Goal: Transaction & Acquisition: Purchase product/service

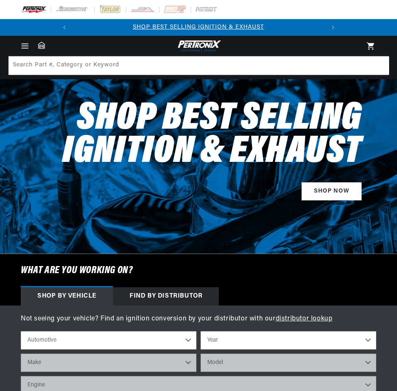
click at [26, 46] on icon "Menu" at bounding box center [25, 46] width 6 height 0
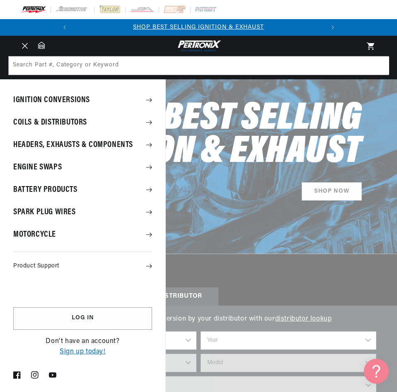
click at [54, 101] on summary "Ignition Conversions" at bounding box center [82, 100] width 165 height 22
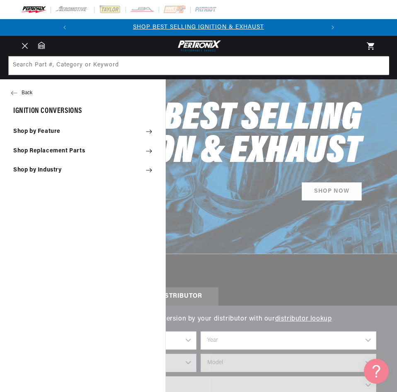
click at [50, 132] on summary "Shop by Feature" at bounding box center [82, 131] width 165 height 18
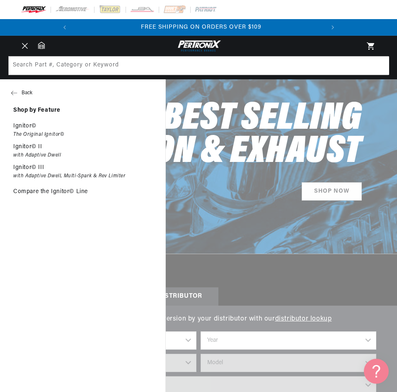
scroll to position [0, 251]
click at [19, 127] on p "Ignitor©" at bounding box center [24, 125] width 23 height 7
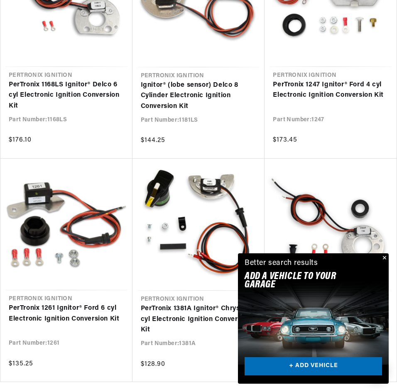
scroll to position [830, 0]
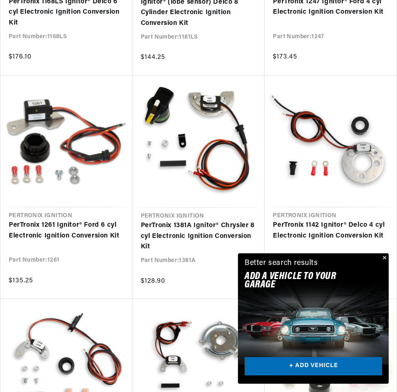
click at [384, 256] on button "Close" at bounding box center [383, 258] width 10 height 10
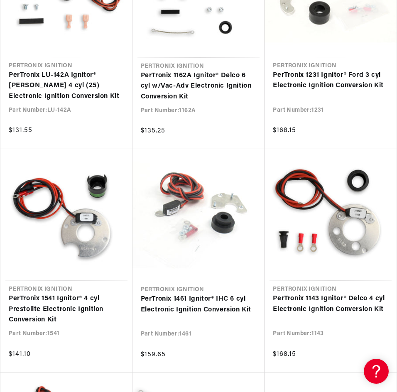
scroll to position [0, 0]
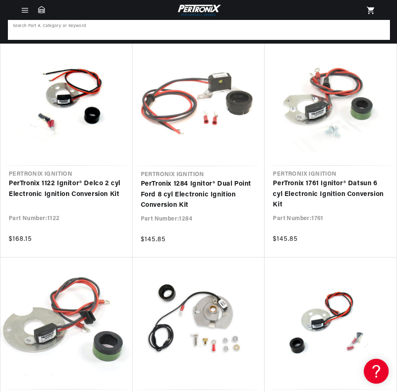
click at [150, 32] on input at bounding box center [199, 30] width 380 height 18
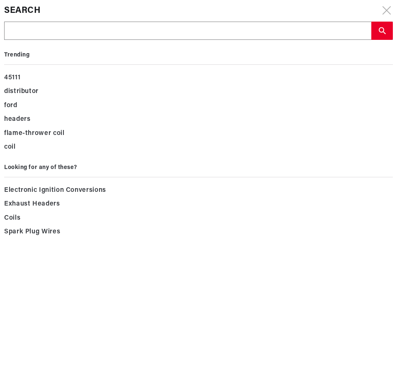
type input "f"
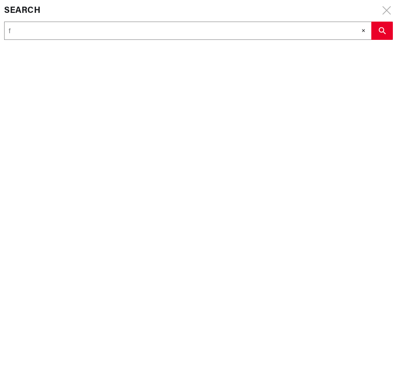
type input "fo"
type input "for"
type input "ford"
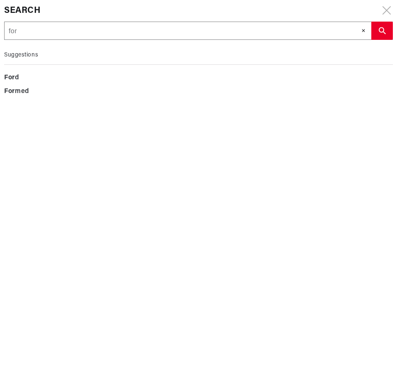
type input "ford"
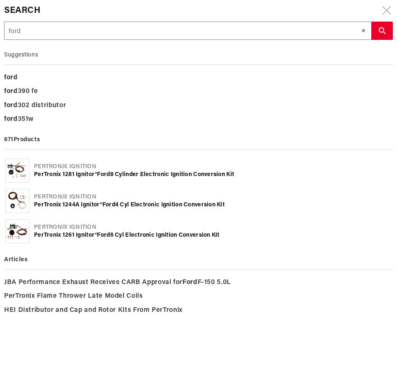
type input "ford"
type input "ford 4"
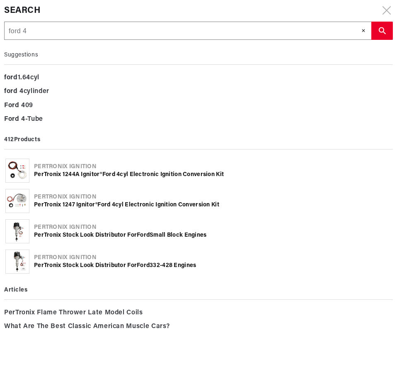
type input "ford 40"
type input "ford 400"
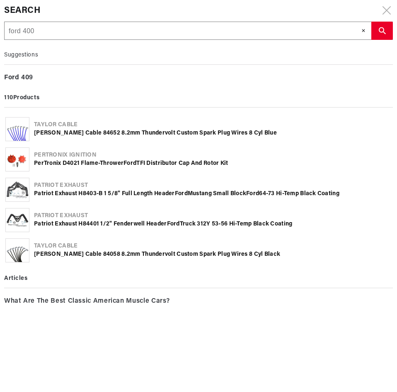
type input "ford 4000"
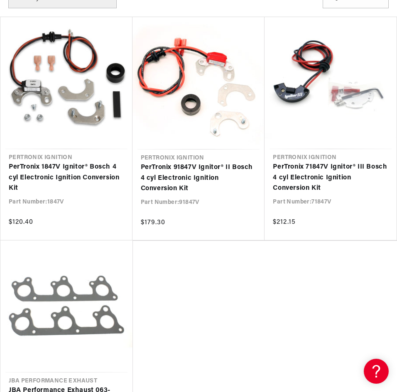
scroll to position [124, 0]
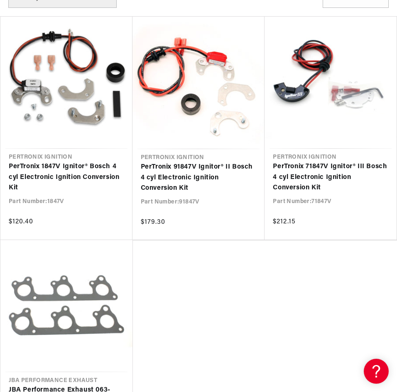
click at [55, 173] on link "PerTronix 1847V Ignitor® Bosch 4 cyl Electronic Ignition Conversion Kit" at bounding box center [66, 177] width 115 height 32
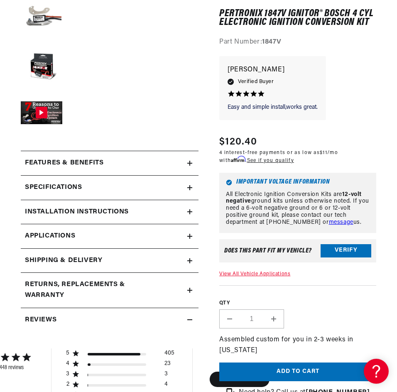
scroll to position [0, 251]
click at [190, 234] on icon at bounding box center [189, 236] width 5 height 5
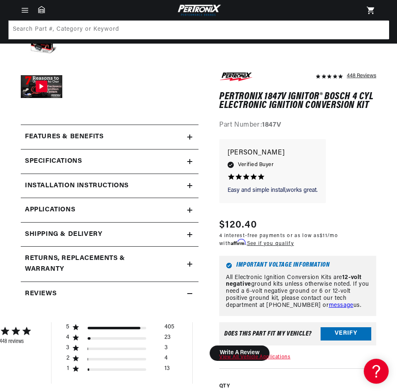
scroll to position [316, 0]
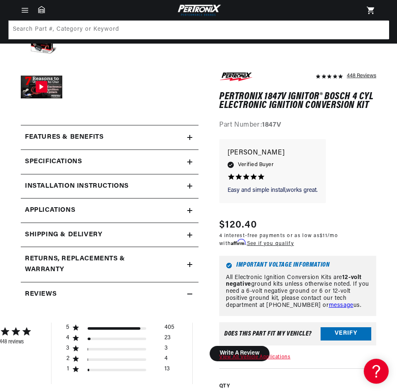
click at [153, 215] on link "Applications" at bounding box center [110, 210] width 178 height 24
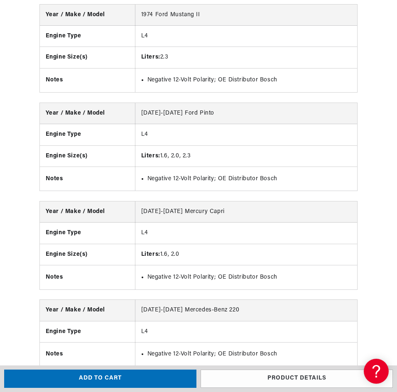
scroll to position [0, 0]
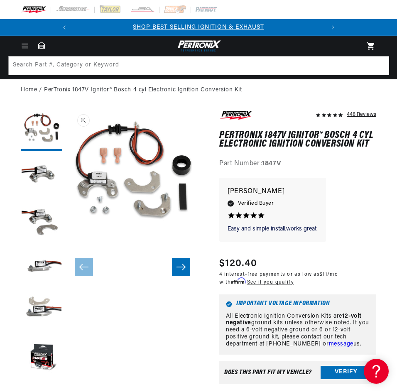
click at [29, 88] on link "Home" at bounding box center [29, 89] width 16 height 9
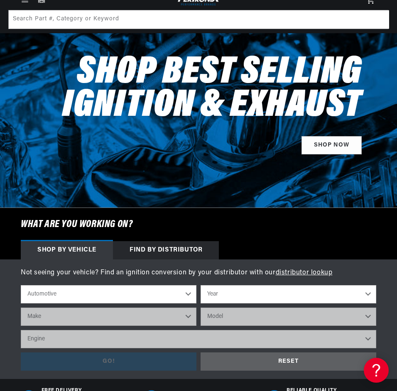
scroll to position [166, 0]
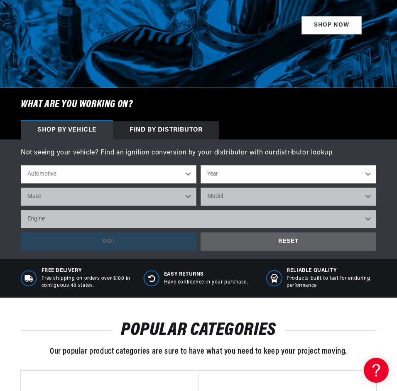
click at [190, 170] on select "Automotive Agricultural Industrial Marine Motorcycle" at bounding box center [108, 174] width 175 height 18
click at [21, 165] on select "Automotive Agricultural Industrial Marine Motorcycle" at bounding box center [108, 174] width 175 height 18
select select "Agricultural"
click at [331, 178] on select "Year 1970 1965 1964 1960 1959 1958 1957 1939 1938 1937" at bounding box center [287, 174] width 175 height 18
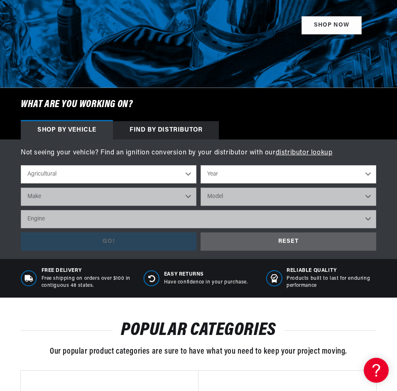
select select "1964"
click at [200, 165] on select "Year 1970 1965 1964 1960 1959 1958 1957 1939 1938 1937" at bounding box center [287, 174] width 175 height 18
select select "1964"
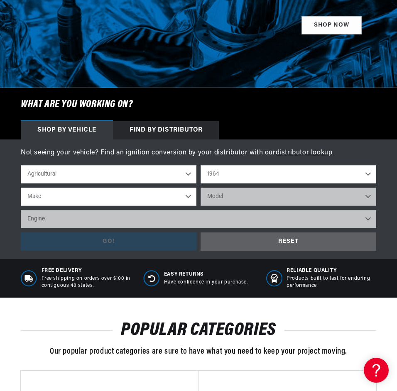
click at [173, 207] on div "Automotive Agricultural Industrial Marine Motorcycle 1970 1965 1964 1960 1959 1…" at bounding box center [198, 198] width 355 height 67
click at [177, 195] on select "Make Oliver" at bounding box center [108, 196] width 175 height 18
click at [171, 199] on select "Make Oliver" at bounding box center [108, 196] width 175 height 18
click at [173, 168] on select "Automotive Agricultural Industrial Marine Motorcycle" at bounding box center [108, 174] width 175 height 18
click at [21, 165] on select "Automotive Agricultural Industrial Marine Motorcycle" at bounding box center [108, 174] width 175 height 18
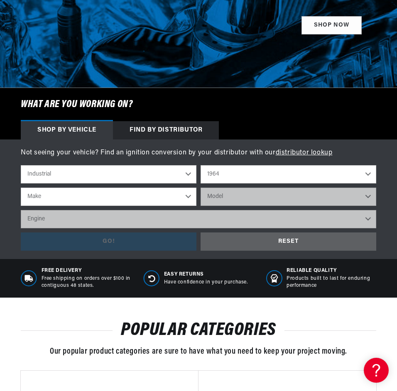
scroll to position [0, 0]
click at [144, 197] on select "Make Clark IHC Truck" at bounding box center [108, 196] width 175 height 18
click at [178, 197] on select "Make Clark IHC Truck" at bounding box center [108, 196] width 175 height 18
click at [182, 177] on select "Automotive Agricultural Industrial Marine Motorcycle" at bounding box center [108, 174] width 175 height 18
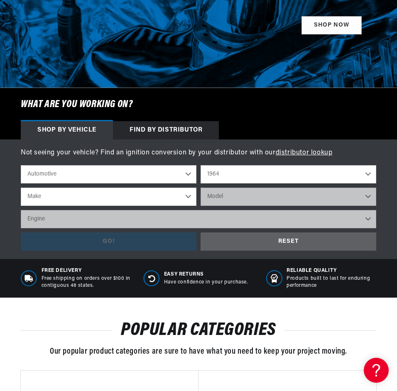
click at [21, 165] on select "Automotive Agricultural Industrial Marine Motorcycle" at bounding box center [108, 174] width 175 height 18
select select "Automotive"
click at [172, 195] on select "Make American Motors Aston Martin Austin Austin Healey Bentley Buick Cadillac C…" at bounding box center [108, 196] width 175 height 18
select select "Ford"
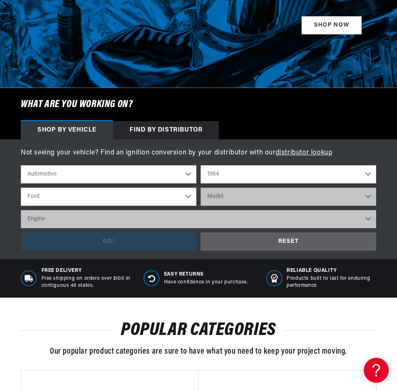
click at [21, 187] on select "Make American Motors Aston Martin Austin Austin Healey Bentley Buick Cadillac C…" at bounding box center [108, 196] width 175 height 18
select select "Ford"
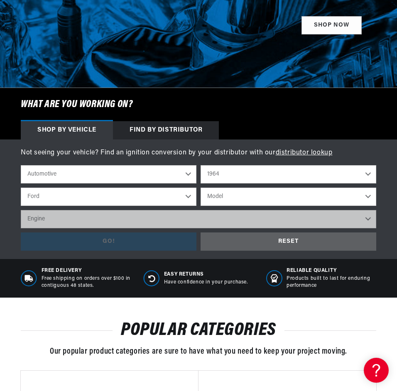
click at [233, 191] on select "Model Club Wagon Country Sedan Country Squire Custom Custom 500 Econoline F-100…" at bounding box center [287, 196] width 175 height 18
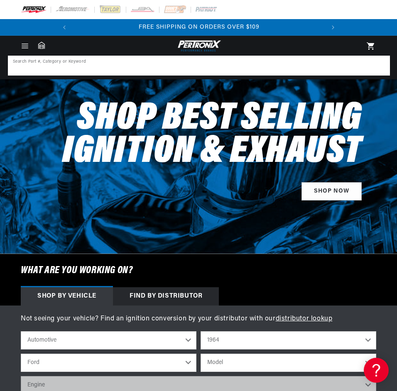
drag, startPoint x: 125, startPoint y: 69, endPoint x: 117, endPoint y: 70, distance: 8.3
click at [117, 70] on input at bounding box center [199, 65] width 380 height 18
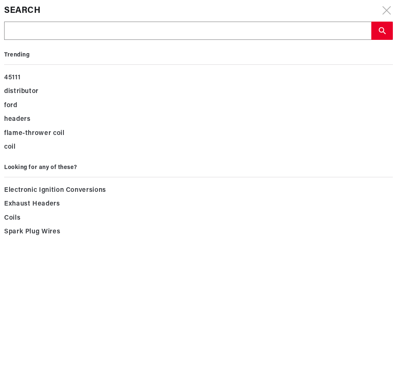
click at [75, 28] on input "text" at bounding box center [188, 31] width 367 height 18
paste input "105079"
type input "105079"
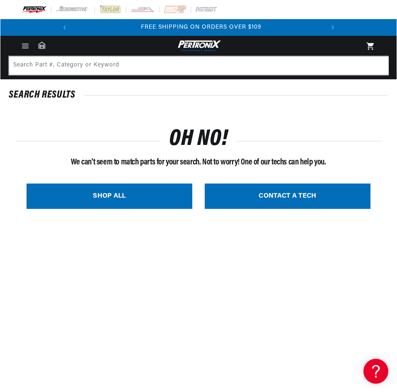
scroll to position [0, 251]
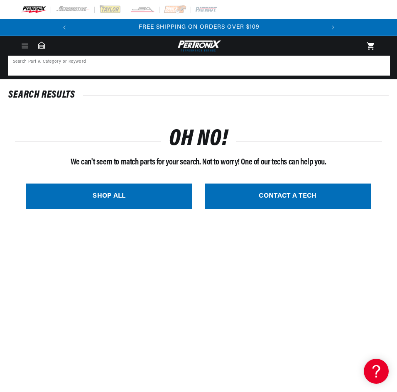
click at [94, 71] on input at bounding box center [199, 65] width 380 height 18
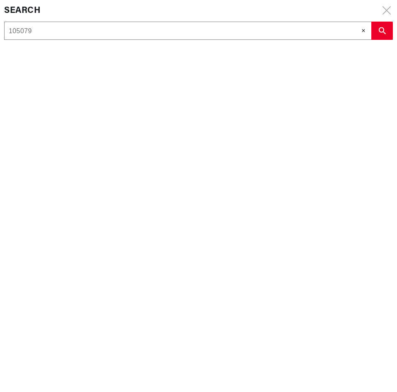
click at [94, 71] on div "Search 105079 Search Part #, Category or Keyword ✕" at bounding box center [198, 196] width 397 height 392
click at [29, 24] on input "105079" at bounding box center [188, 31] width 367 height 18
click at [32, 29] on input "105079" at bounding box center [188, 31] width 367 height 18
paste input "244A"
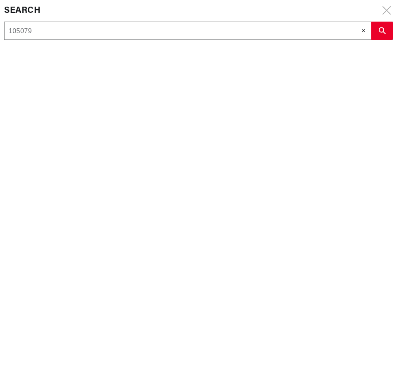
type input "1244A"
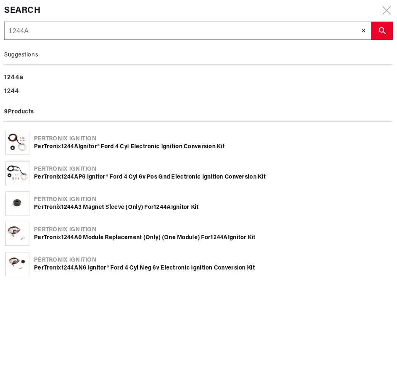
scroll to position [0, 0]
type input "1244A"
click at [121, 146] on div "PerTronix 1244A Ignitor® Ford 4 cyl Electronic Ignition Conversion Kit" at bounding box center [213, 147] width 358 height 8
